Goal: Complete application form

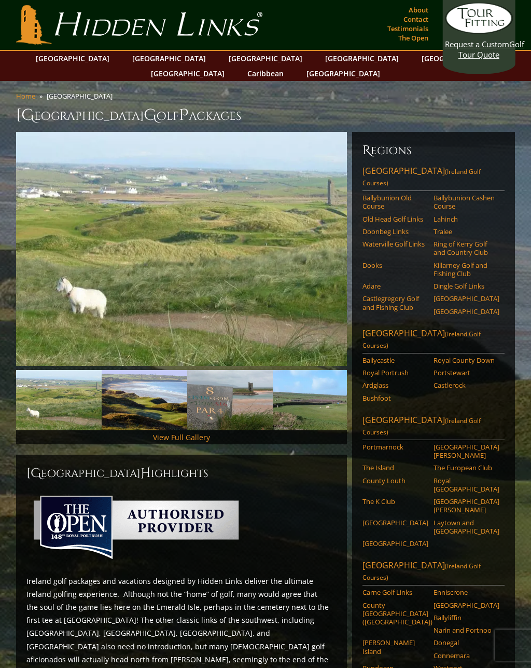
click at [102, 52] on link "[GEOGRAPHIC_DATA]" at bounding box center [73, 58] width 84 height 15
click at [180, 442] on link "View Full Gallery" at bounding box center [181, 437] width 57 height 10
click at [389, 215] on link "Old Head Golf Links" at bounding box center [395, 219] width 64 height 8
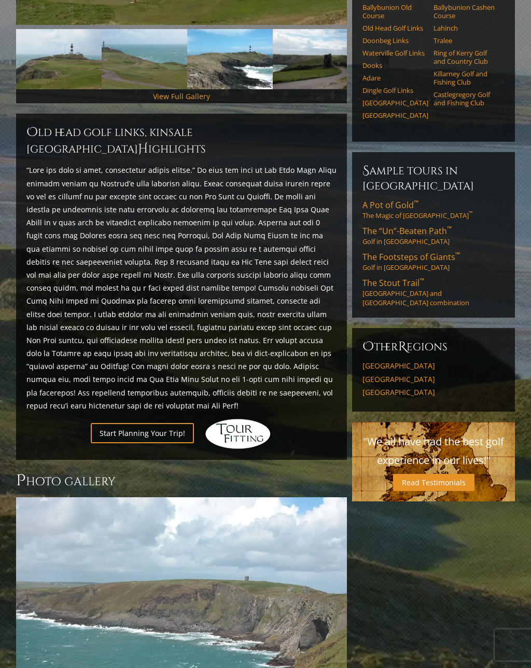
scroll to position [341, 0]
click at [144, 443] on link "Start Planning Your Trip!" at bounding box center [142, 433] width 103 height 20
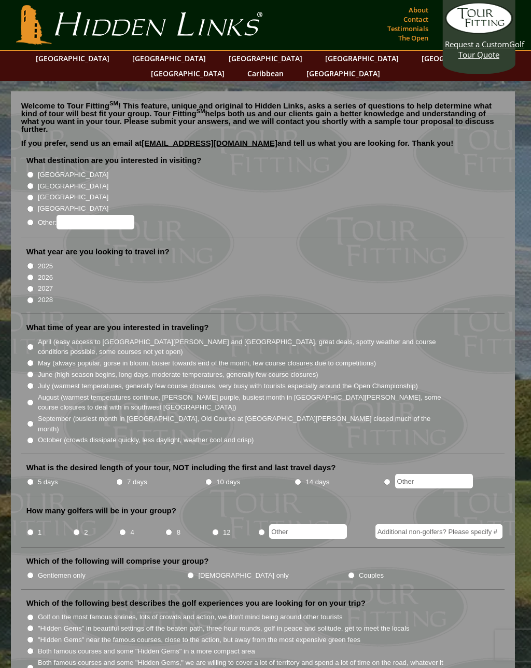
click at [31, 171] on input "[GEOGRAPHIC_DATA]" at bounding box center [30, 174] width 7 height 7
radio input "true"
click at [28, 274] on input "2026" at bounding box center [30, 277] width 7 height 7
radio input "true"
click at [123, 479] on input "7 days" at bounding box center [119, 482] width 7 height 7
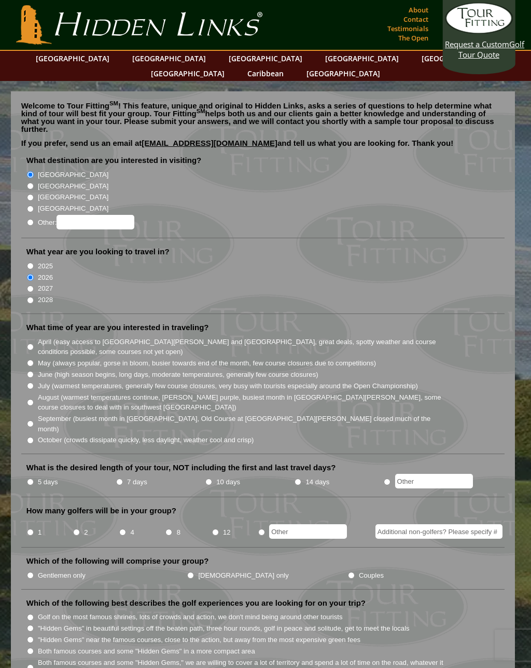
radio input "true"
click at [125, 529] on input "4" at bounding box center [122, 532] width 7 height 7
radio input "true"
click at [30, 572] on input "Gentlemen only" at bounding box center [30, 575] width 7 height 7
radio input "true"
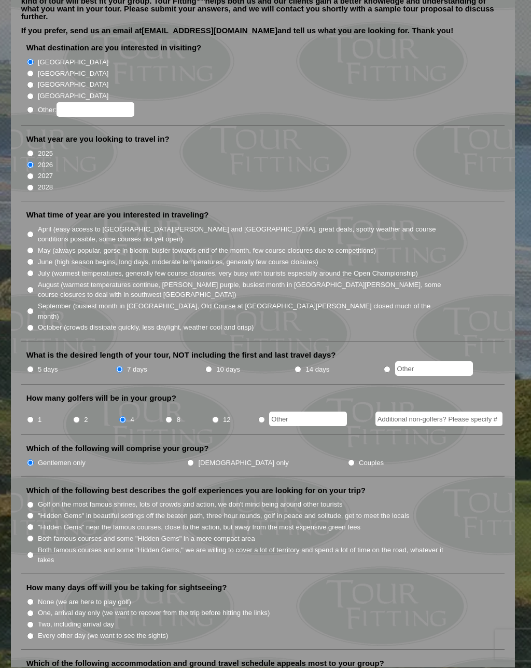
scroll to position [113, 0]
click at [39, 510] on label ""Hidden Gems" in beautiful settings off the beaten path, three hour rounds, gol…" at bounding box center [224, 515] width 372 height 10
click at [34, 512] on input ""Hidden Gems" in beautiful settings off the beaten path, three hour rounds, gol…" at bounding box center [30, 515] width 7 height 7
radio input "true"
click at [27, 595] on li "None (we are here to play golf)" at bounding box center [267, 600] width 482 height 11
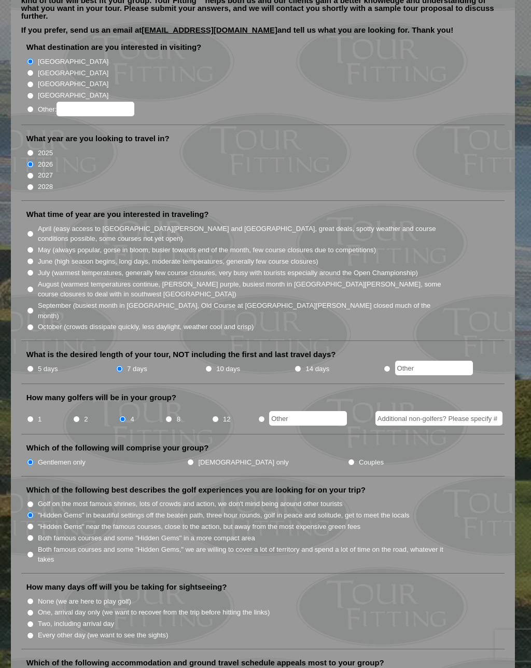
click at [35, 582] on li "How many days off will you be taking for sightseeing? None (we are here to play…" at bounding box center [263, 615] width 484 height 67
click at [42, 582] on label "How many days off will you be taking for sightseeing?" at bounding box center [126, 587] width 201 height 10
click at [40, 582] on li "How many days off will you be taking for sightseeing? None (we are here to play…" at bounding box center [263, 615] width 484 height 67
click at [33, 598] on input "None (we are here to play golf)" at bounding box center [30, 601] width 7 height 7
radio input "true"
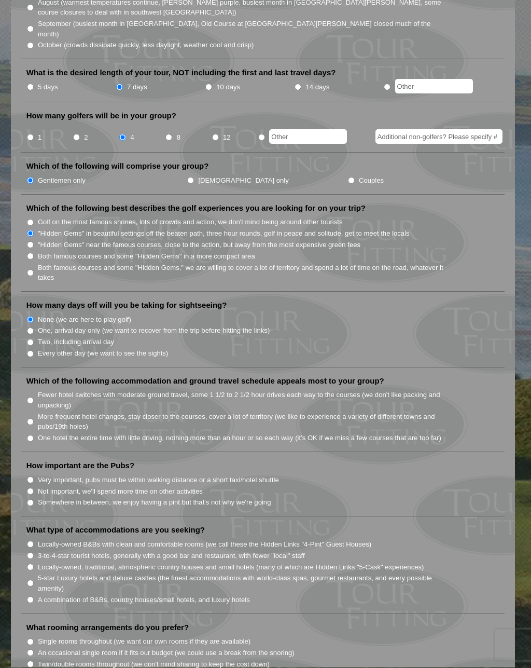
scroll to position [395, 0]
click at [32, 476] on input "Very important, pubs must be within walking distance or a short taxi/hotel shut…" at bounding box center [30, 479] width 7 height 7
radio input "true"
click at [33, 488] on input "Not important, we'll spend more time on other activities" at bounding box center [30, 491] width 7 height 7
radio input "true"
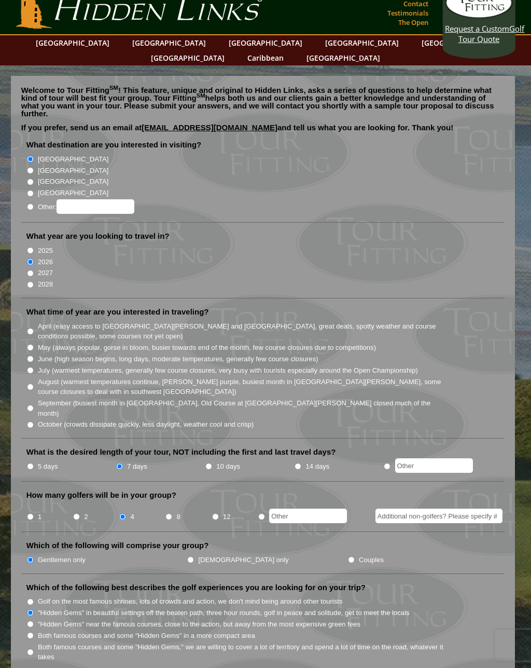
scroll to position [0, 0]
